Goal: Find specific page/section: Find specific page/section

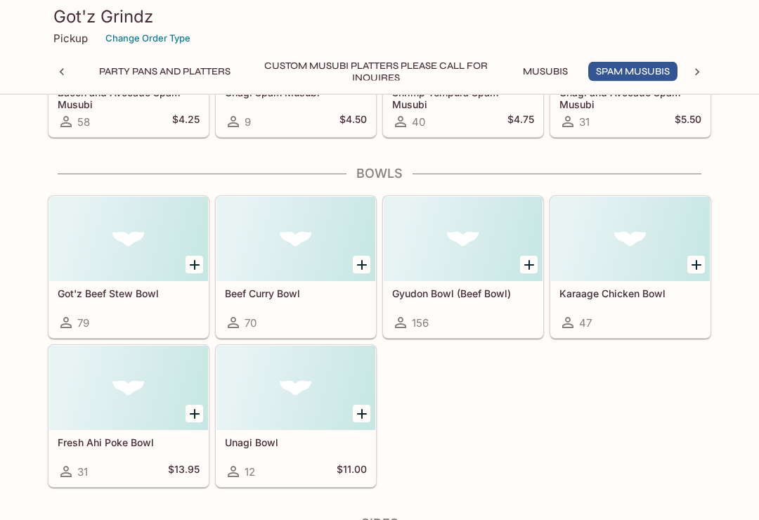
scroll to position [2219, 0]
click at [279, 393] on div at bounding box center [296, 388] width 159 height 84
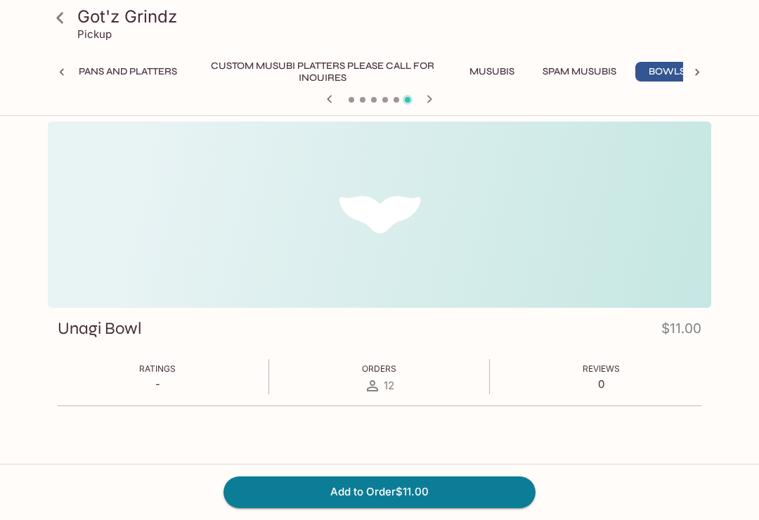
scroll to position [0, 143]
click at [81, 9] on h3 "Got'z Grindz" at bounding box center [391, 17] width 628 height 22
click at [64, 20] on icon at bounding box center [60, 18] width 25 height 25
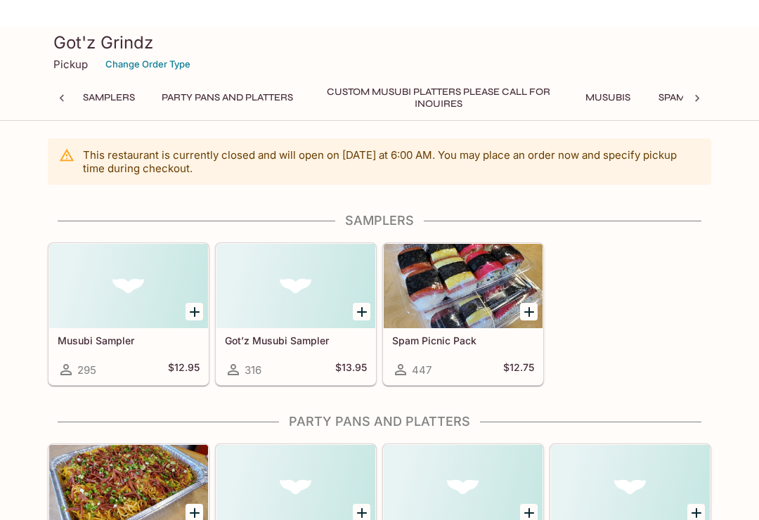
scroll to position [0, 6]
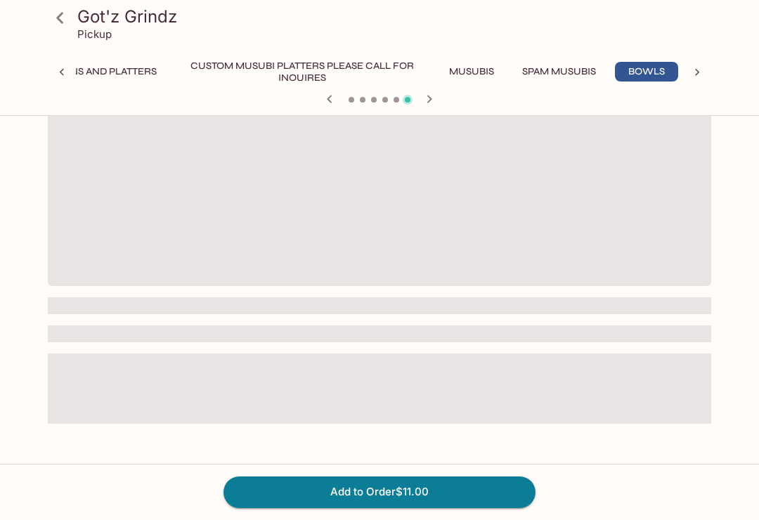
scroll to position [0, 143]
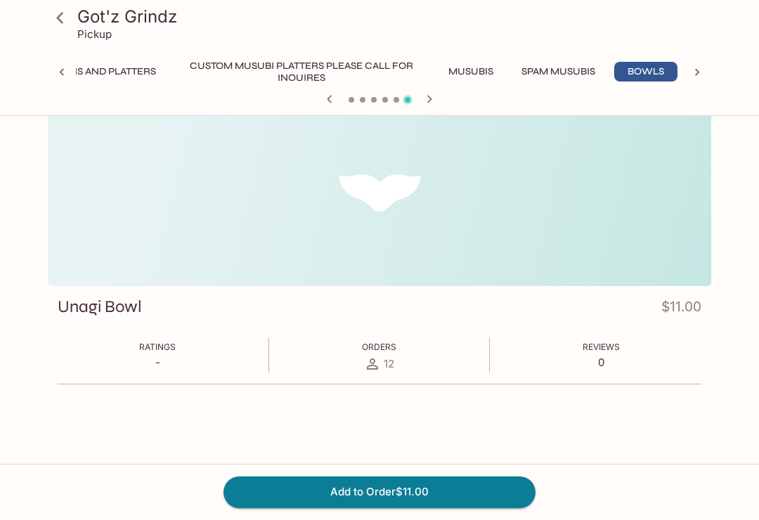
click at [63, 15] on icon at bounding box center [60, 18] width 25 height 25
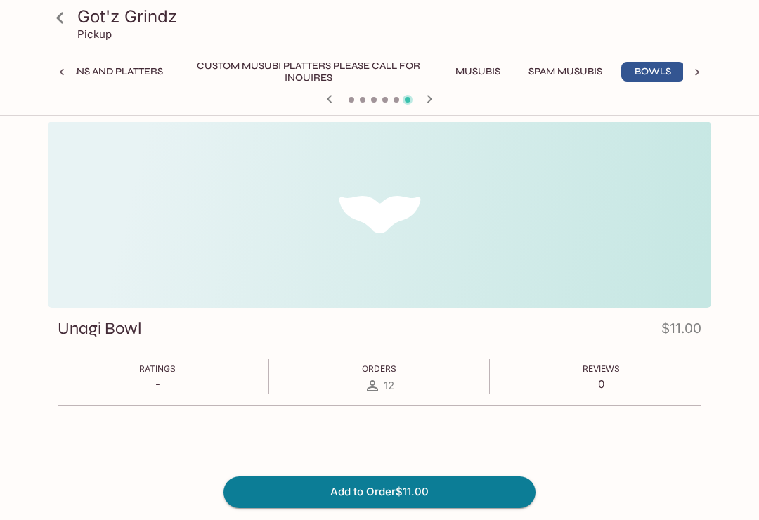
scroll to position [0, 143]
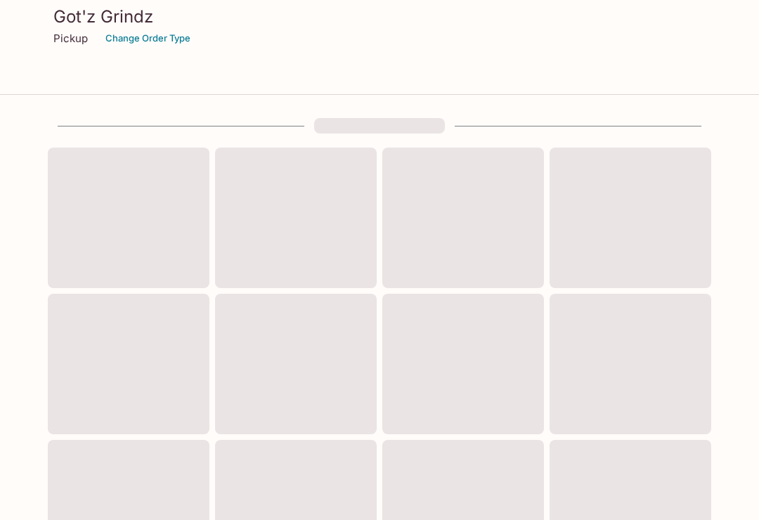
scroll to position [499, 0]
